Goal: Task Accomplishment & Management: Use online tool/utility

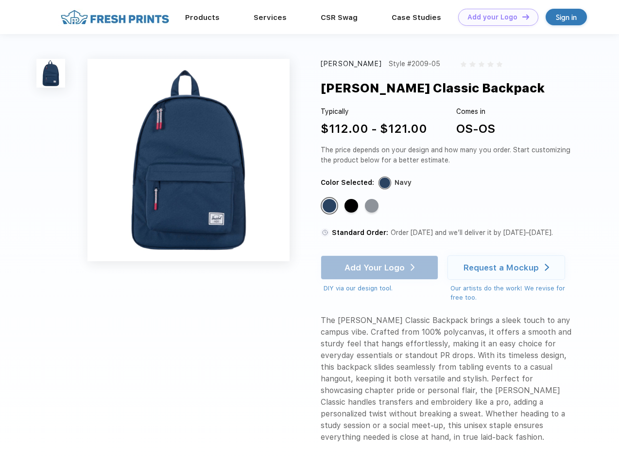
click at [495, 17] on link "Add your Logo Design Tool" at bounding box center [499, 17] width 80 height 17
click at [0, 0] on div "Design Tool" at bounding box center [0, 0] width 0 height 0
click at [522, 17] on link "Add your Logo Design Tool" at bounding box center [499, 17] width 80 height 17
click at [51, 73] on img at bounding box center [50, 73] width 29 height 29
click at [331, 206] on div "Standard Color" at bounding box center [330, 206] width 14 height 14
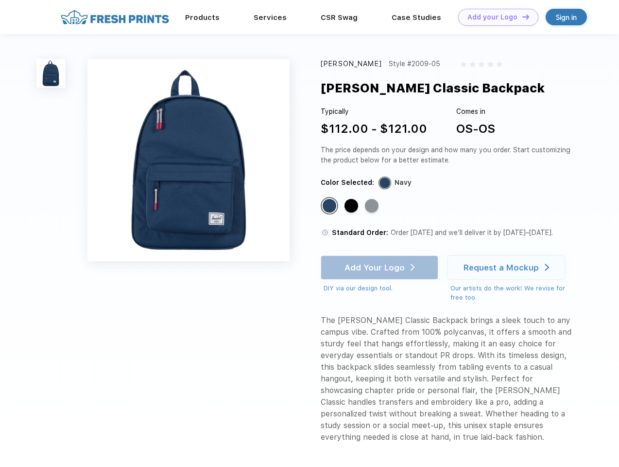
click at [353, 206] on div "Standard Color" at bounding box center [352, 206] width 14 height 14
click at [373, 206] on div "Standard Color" at bounding box center [372, 206] width 14 height 14
click at [381, 267] on div "Add Your Logo DIY via our design tool. Ah shoot! This product isn't up in our d…" at bounding box center [380, 274] width 118 height 38
click at [508, 267] on div "Request a Mockup" at bounding box center [501, 268] width 75 height 10
